Goal: Information Seeking & Learning: Learn about a topic

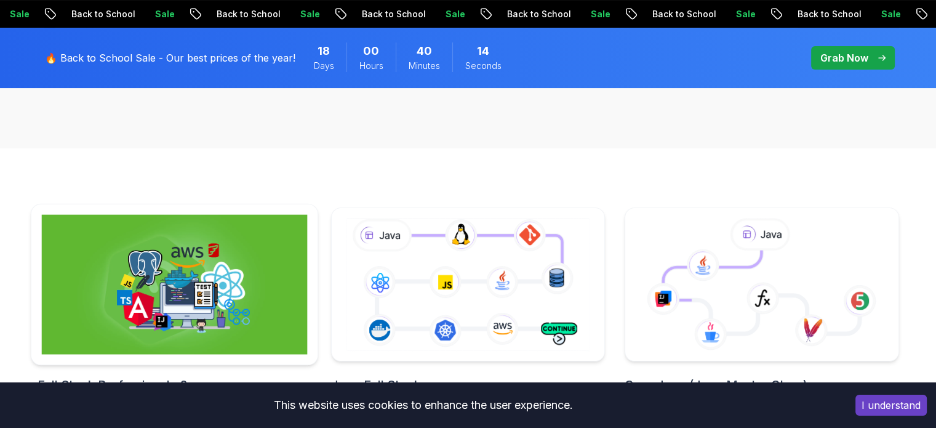
scroll to position [219, 0]
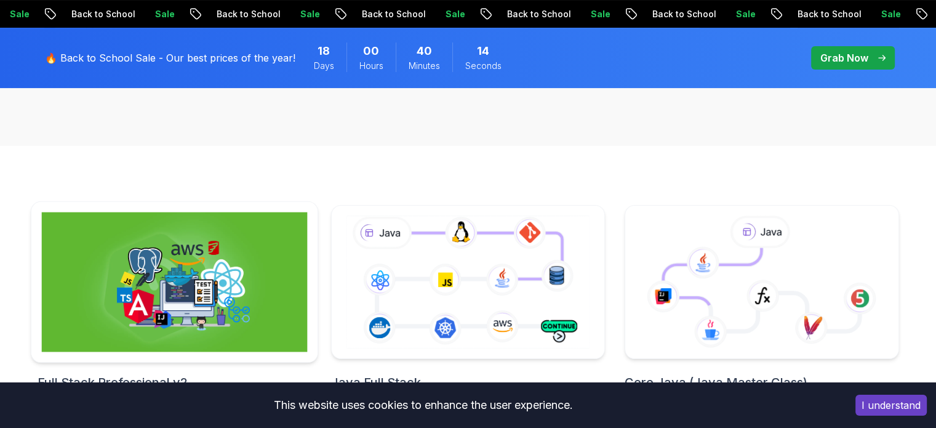
click at [223, 251] on img at bounding box center [174, 282] width 266 height 140
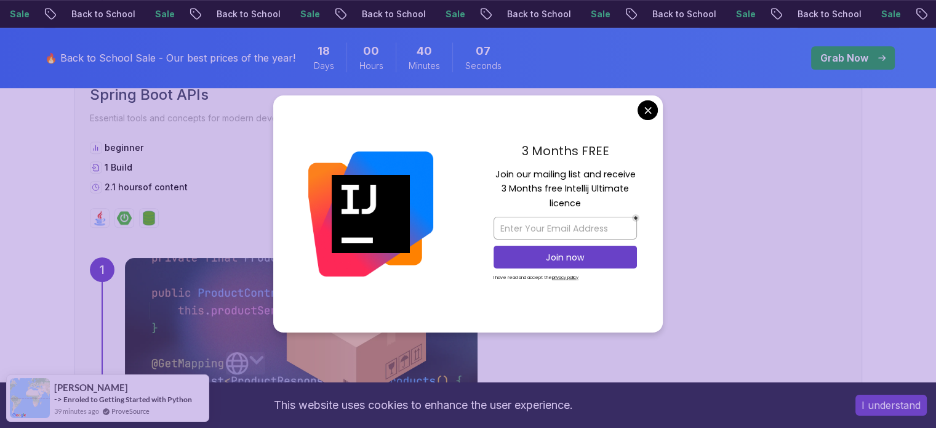
scroll to position [754, 0]
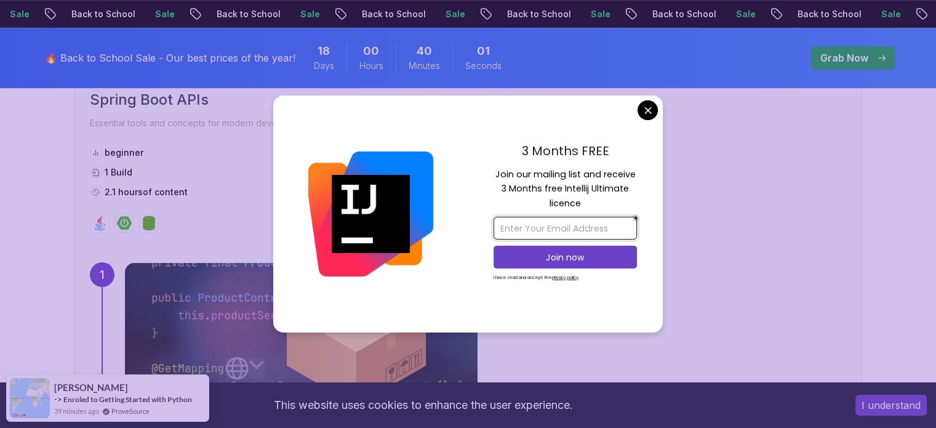
click at [565, 234] on input "email" at bounding box center [564, 228] width 143 height 23
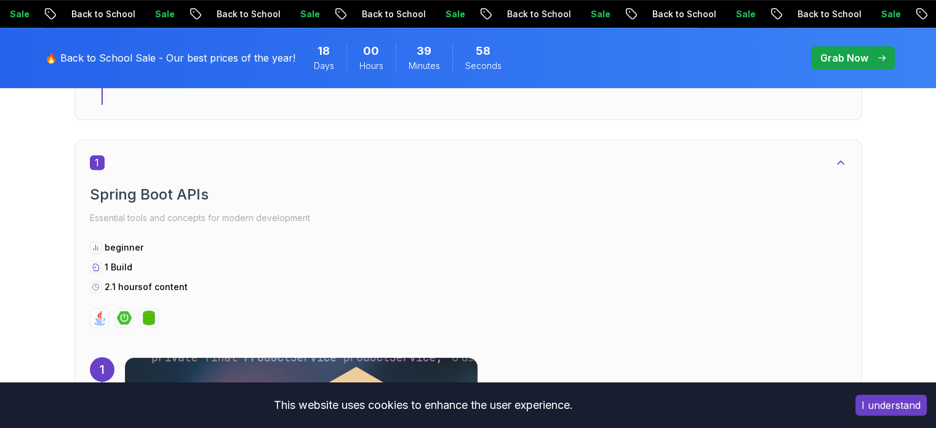
scroll to position [656, 0]
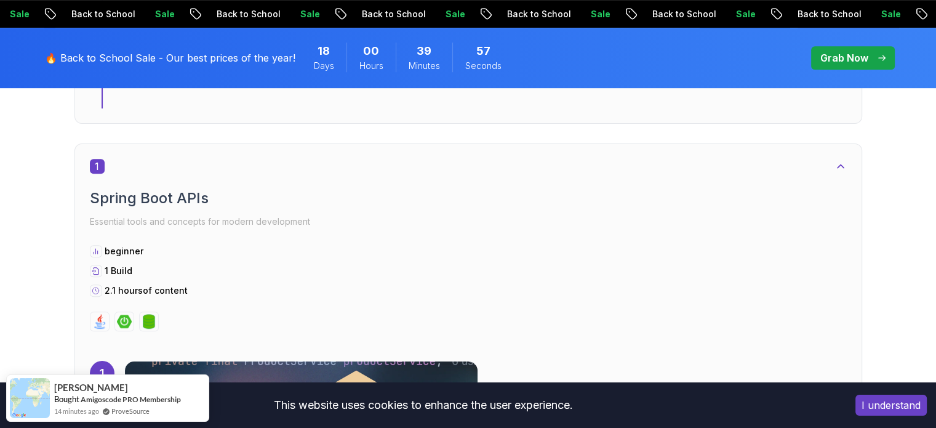
click at [263, 188] on h2 "Spring Boot APIs" at bounding box center [468, 198] width 757 height 20
click at [100, 159] on span "1" at bounding box center [97, 166] width 15 height 15
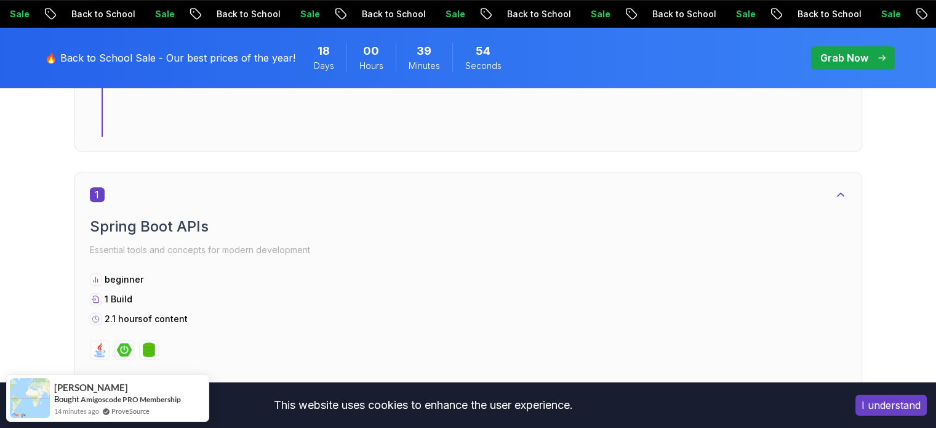
scroll to position [629, 0]
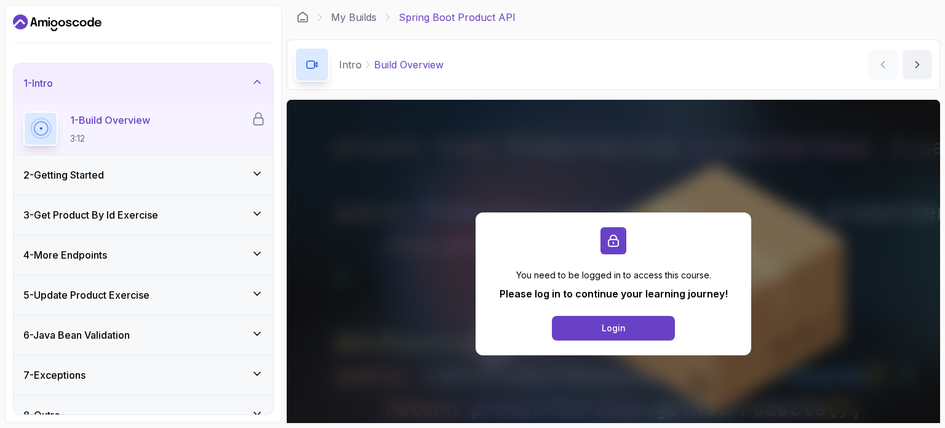
click at [185, 167] on div "2 - Getting Started" at bounding box center [143, 174] width 240 height 15
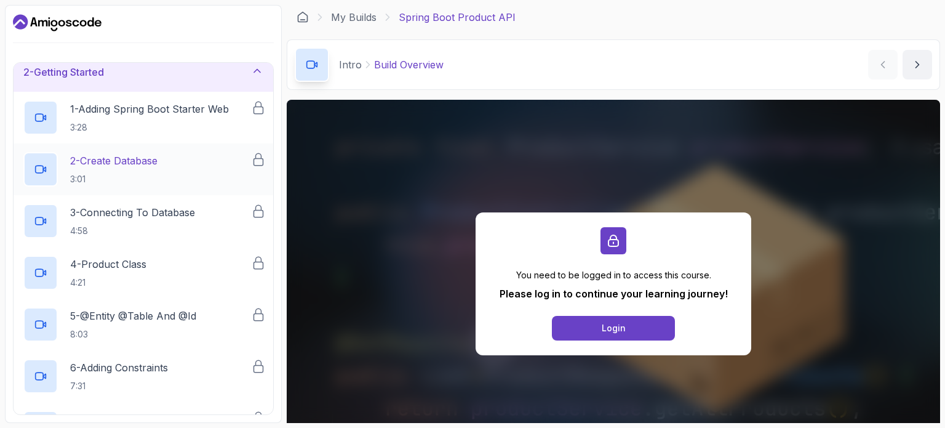
scroll to position [47, 0]
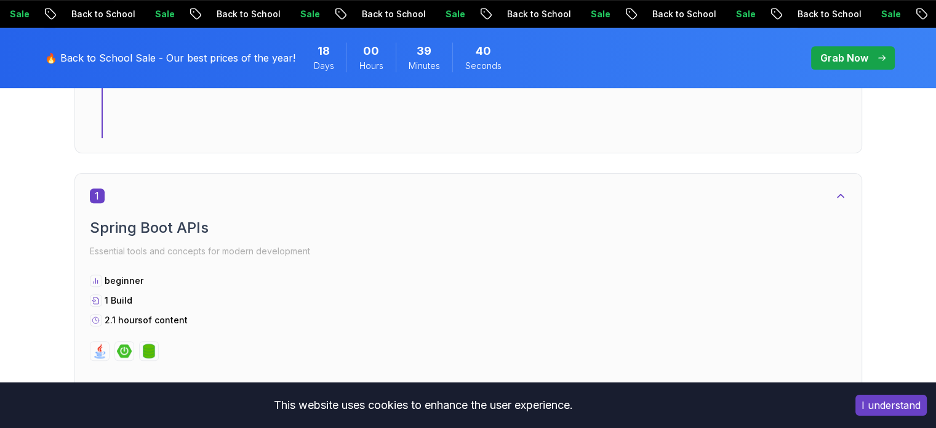
scroll to position [629, 0]
